Goal: Transaction & Acquisition: Purchase product/service

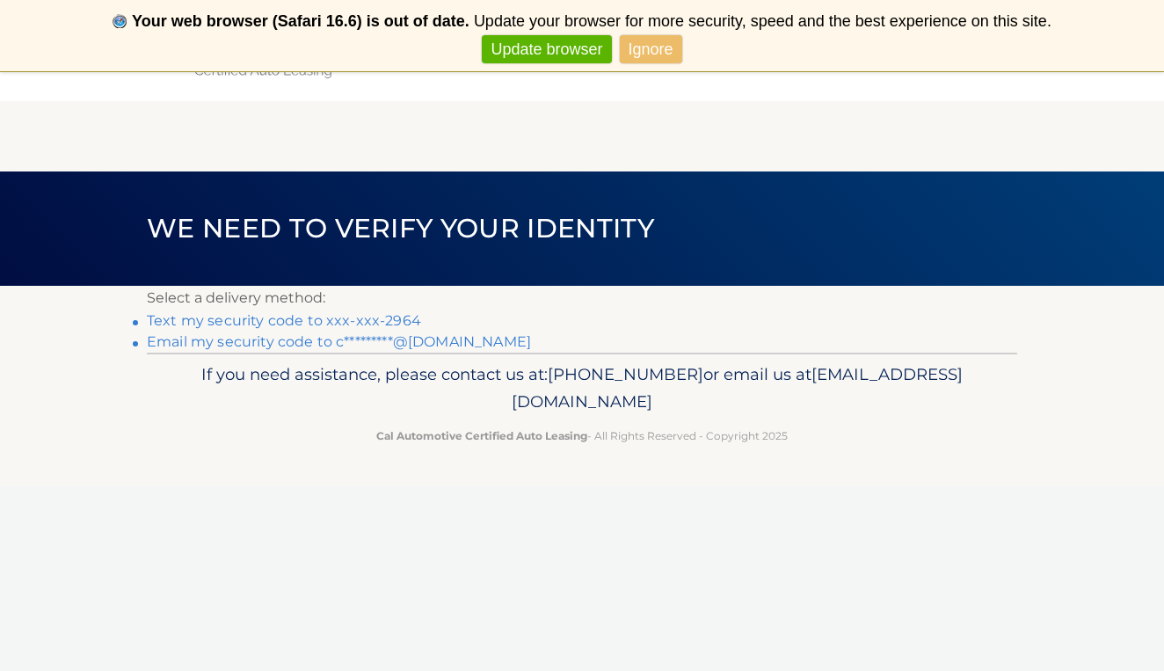
click at [400, 326] on link "Text my security code to xxx-xxx-2964" at bounding box center [284, 320] width 274 height 17
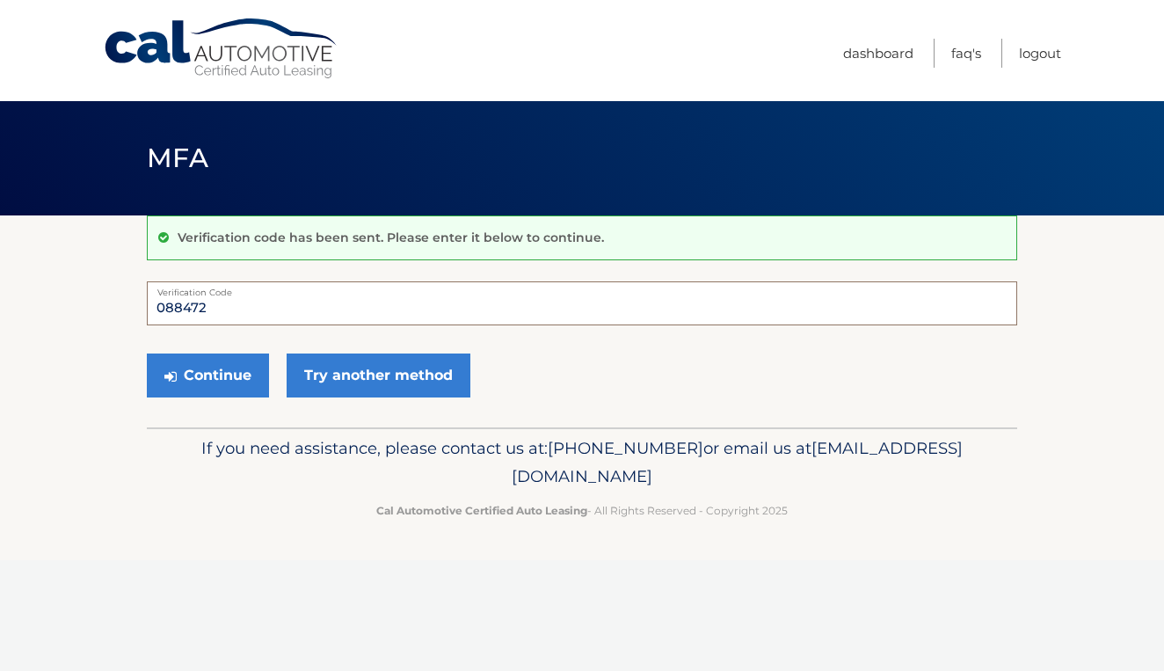
type input "088472"
click at [198, 401] on div "Continue Try another method" at bounding box center [582, 376] width 870 height 60
click at [208, 383] on button "Continue" at bounding box center [208, 375] width 122 height 44
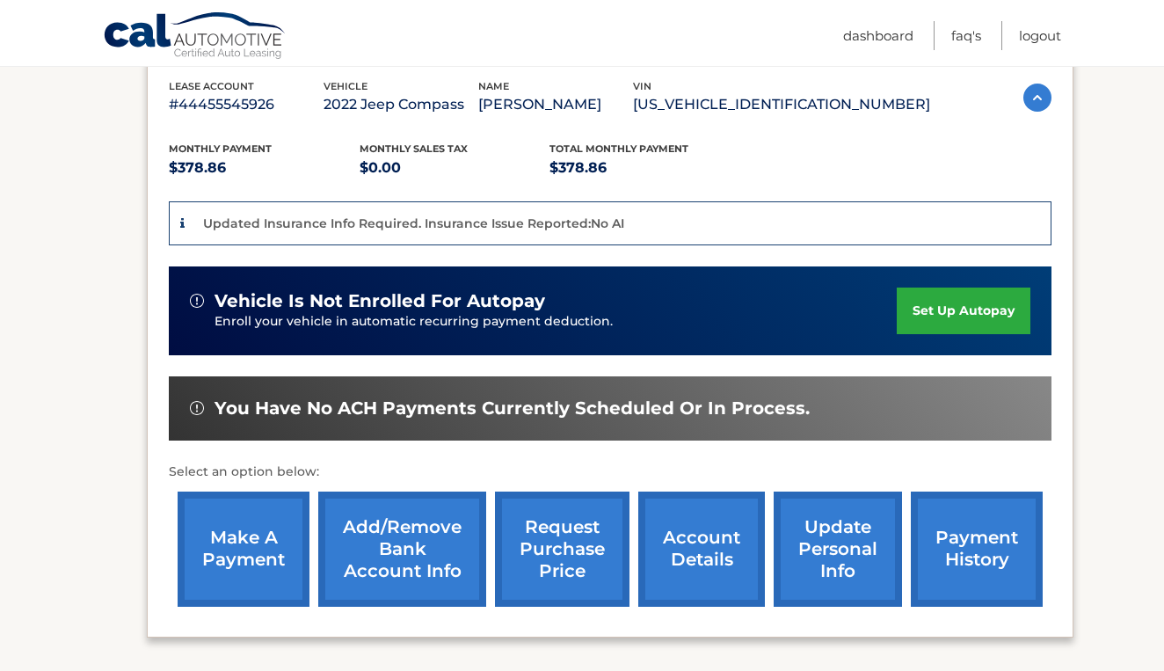
scroll to position [305, 0]
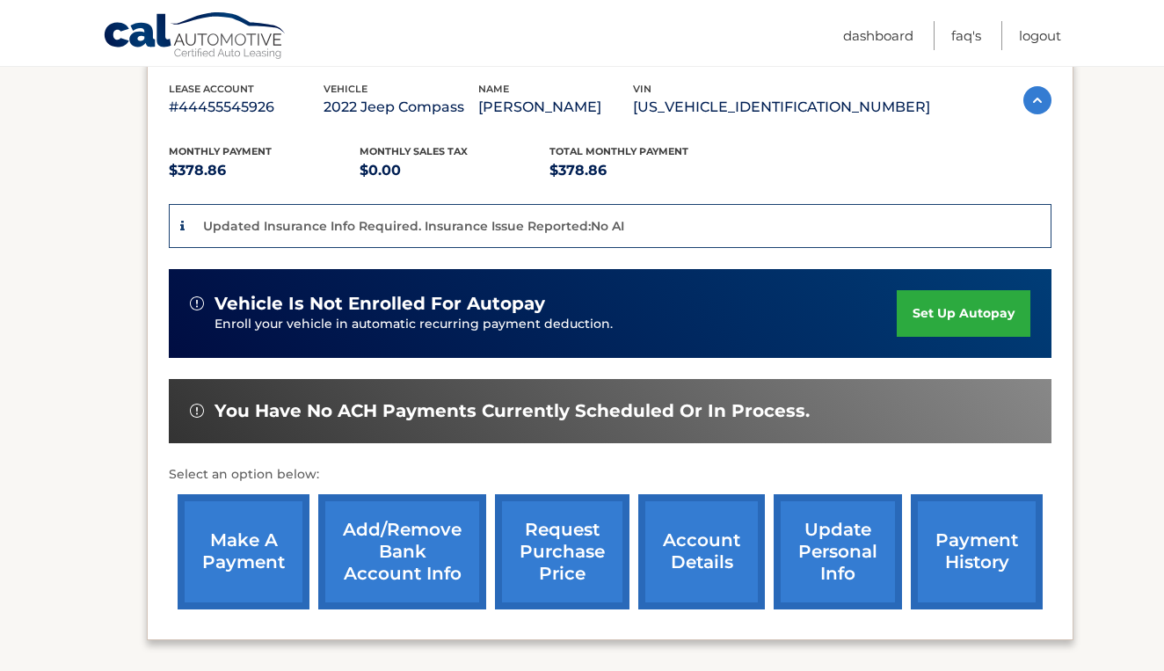
click at [267, 543] on link "make a payment" at bounding box center [244, 551] width 132 height 115
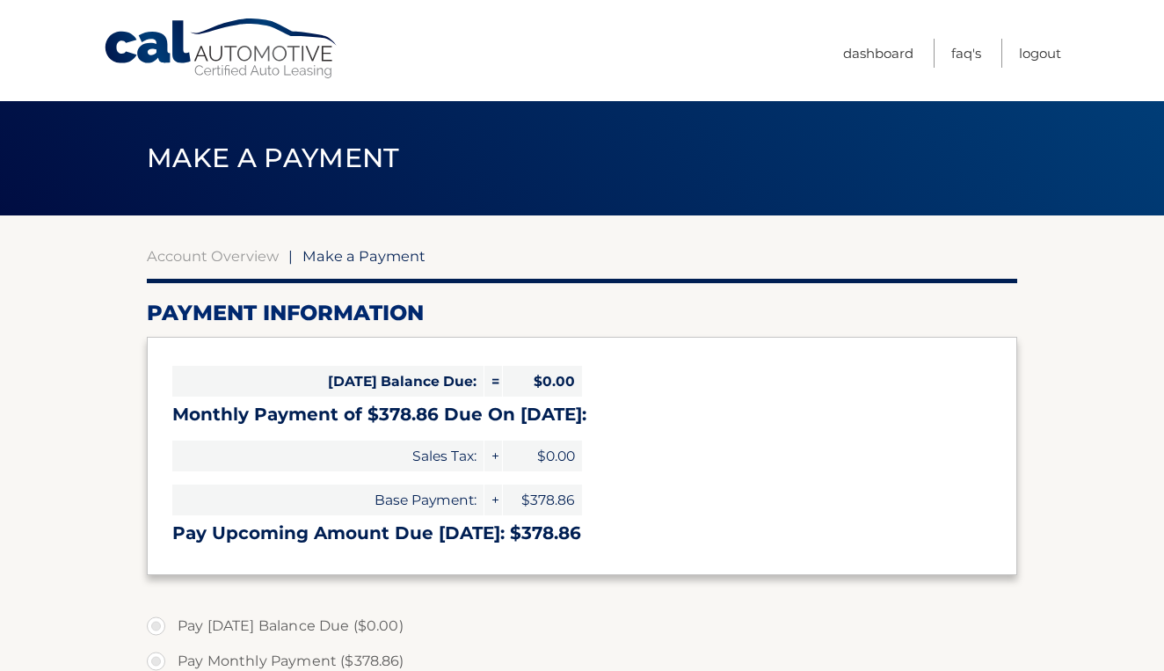
select select "MDMwYTZiMjktYTFmZi00YjNiLWE5Y2EtZGEwMzdmYWFlOTVm"
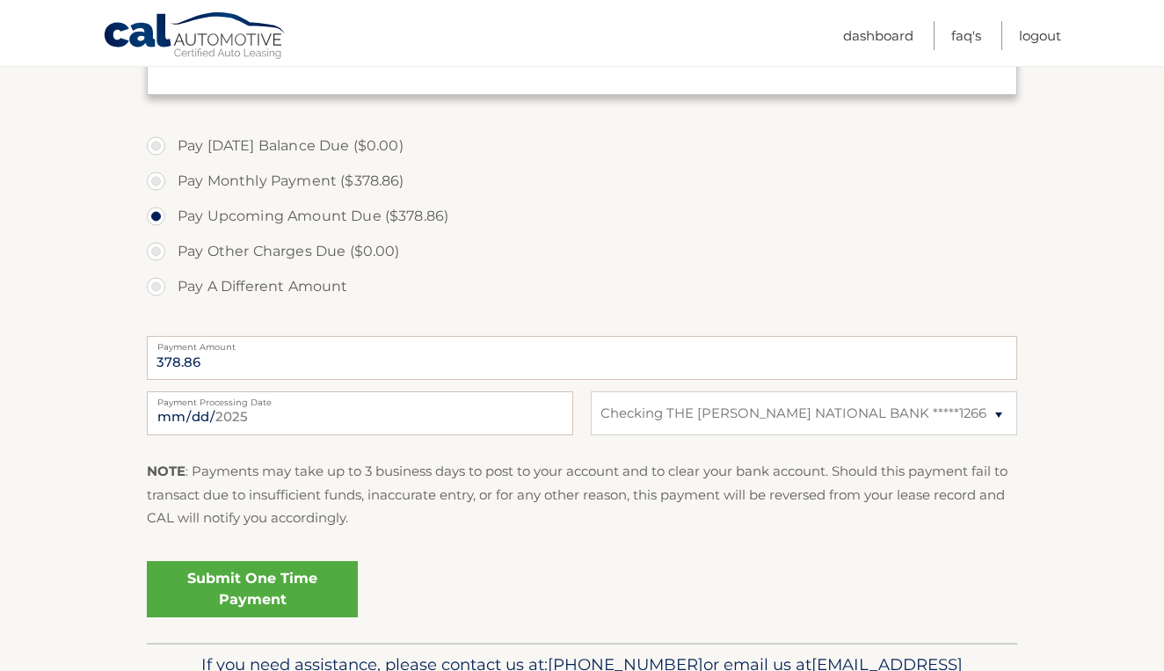
scroll to position [485, 0]
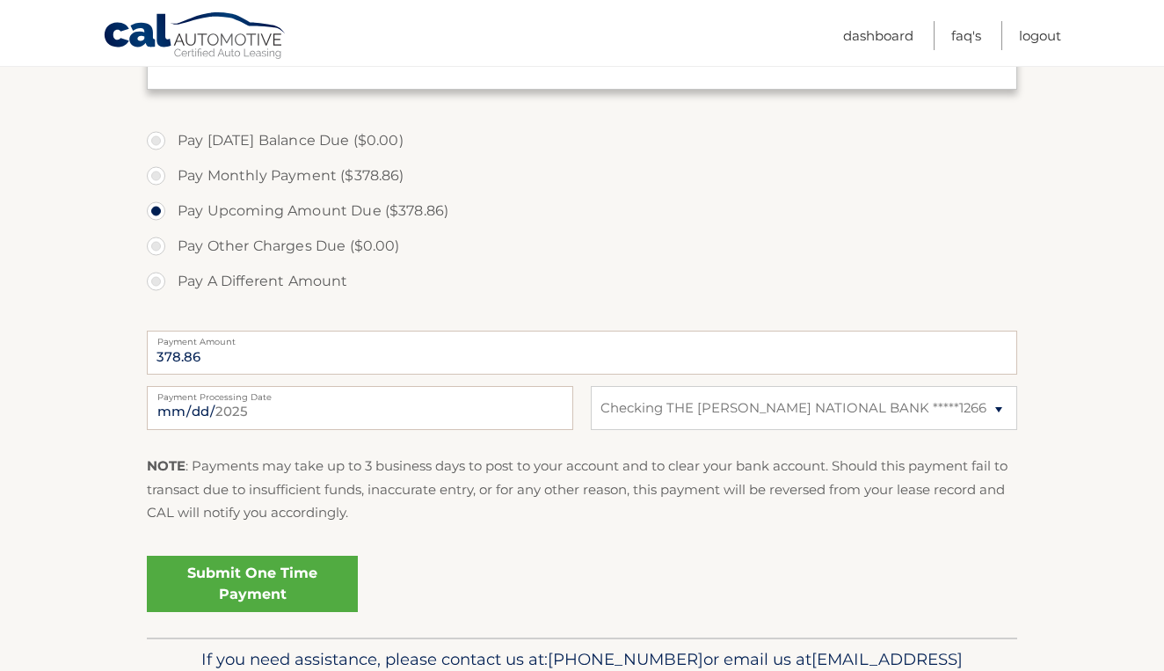
click at [273, 597] on link "Submit One Time Payment" at bounding box center [252, 584] width 211 height 56
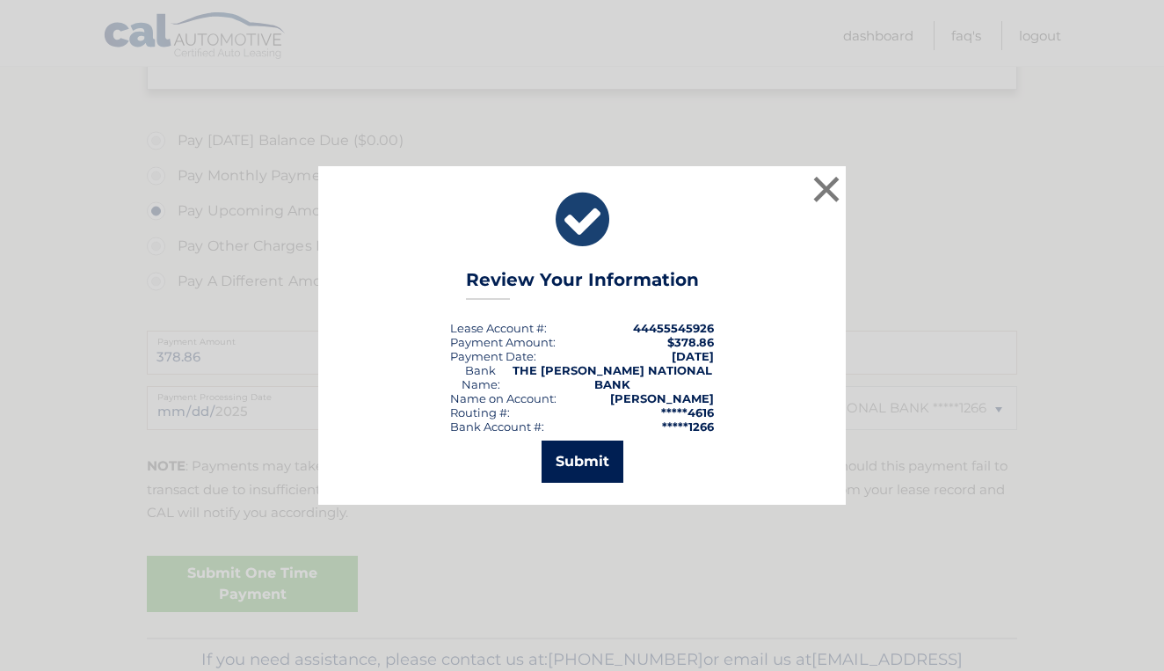
click at [583, 465] on button "Submit" at bounding box center [583, 461] width 82 height 42
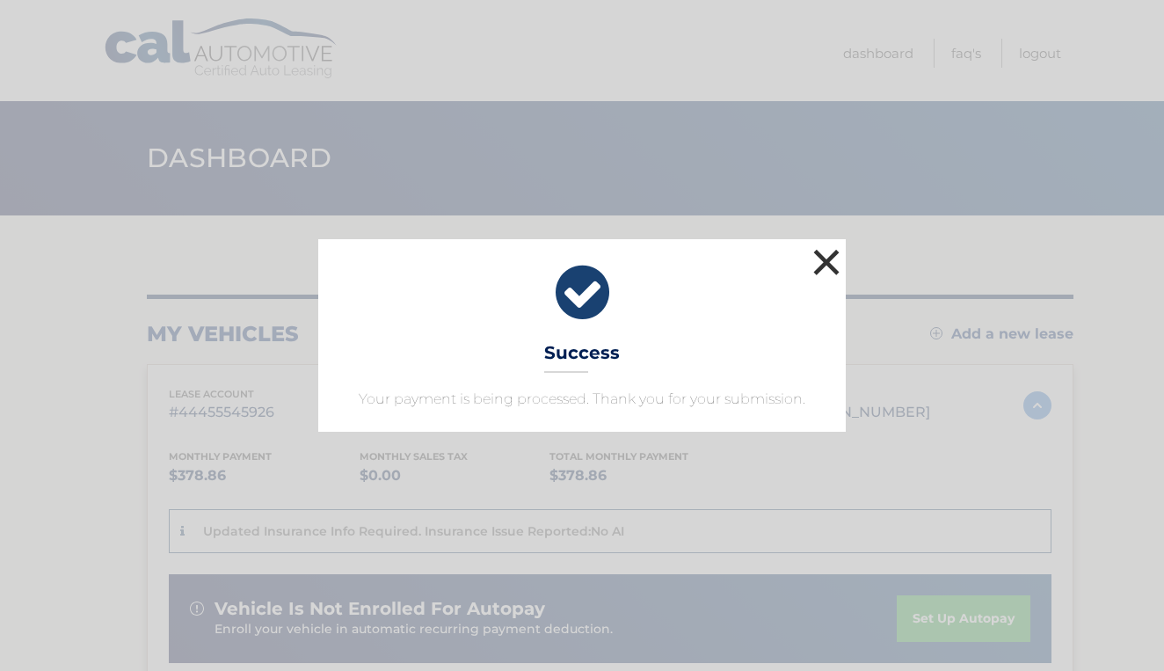
click at [813, 259] on button "×" at bounding box center [826, 261] width 35 height 35
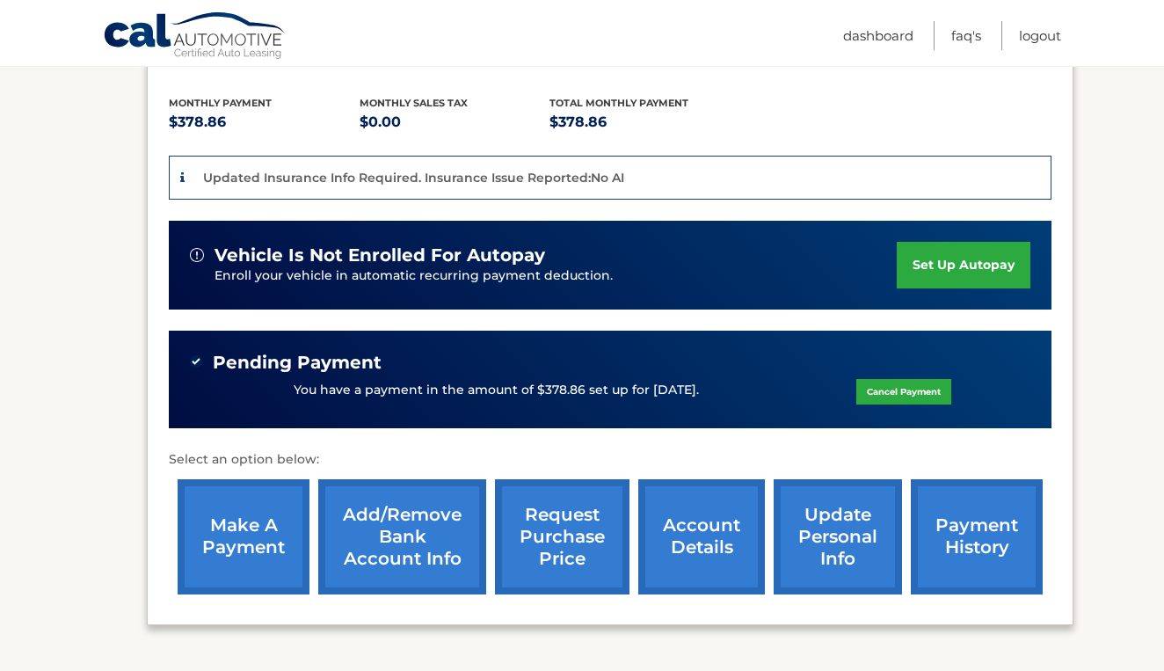
scroll to position [359, 0]
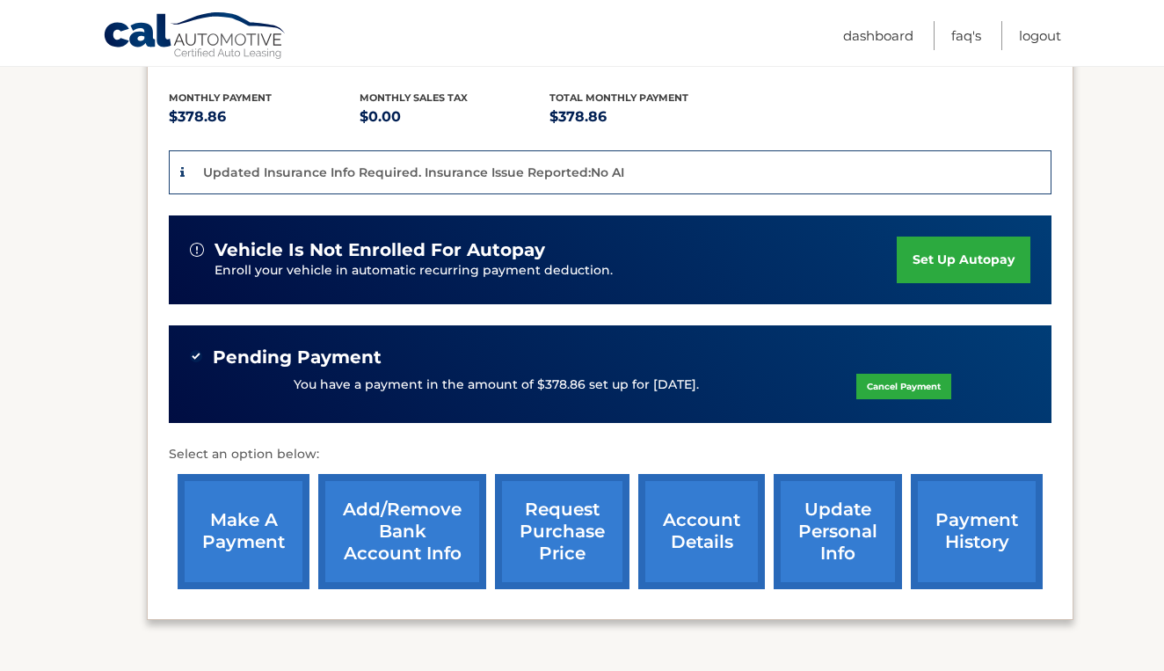
click at [661, 506] on link "account details" at bounding box center [701, 531] width 127 height 115
